Goal: Navigation & Orientation: Find specific page/section

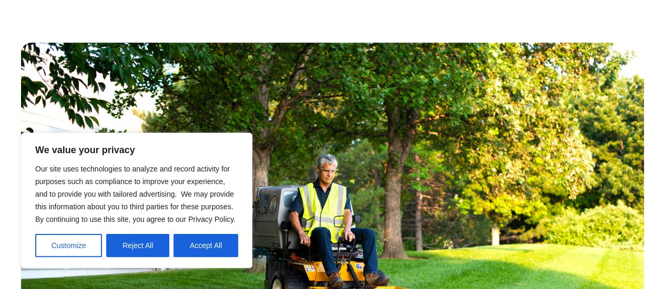
scroll to position [473, 0]
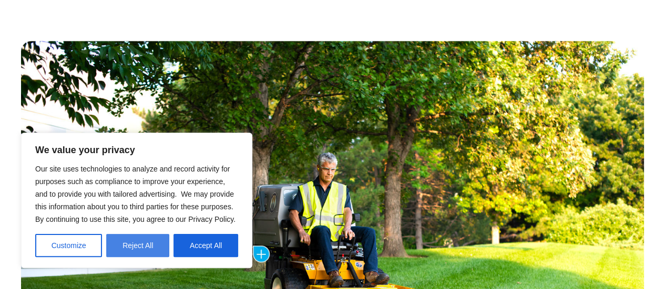
click at [157, 243] on button "Reject All" at bounding box center [137, 245] width 63 height 23
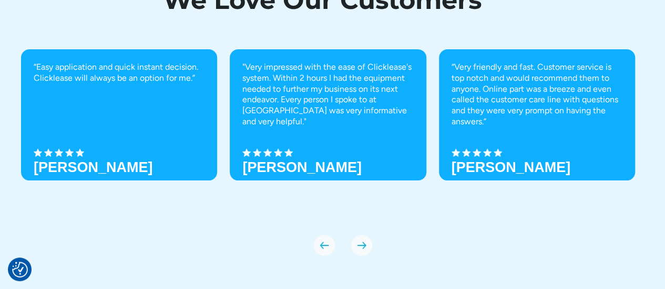
scroll to position [3771, 0]
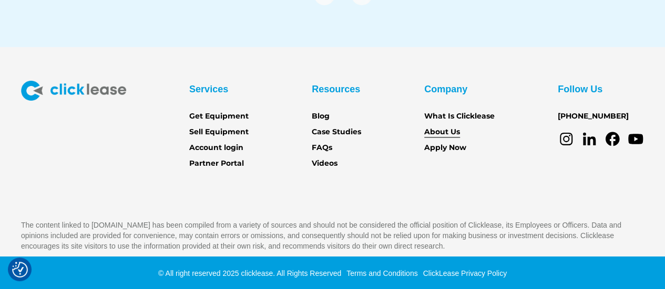
click at [441, 131] on link "About Us" at bounding box center [442, 133] width 36 height 12
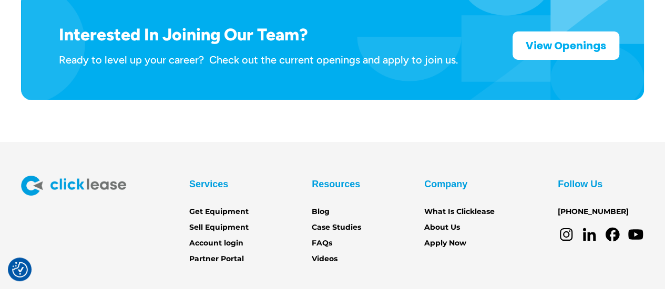
scroll to position [1757, 0]
